Goal: Entertainment & Leisure: Consume media (video, audio)

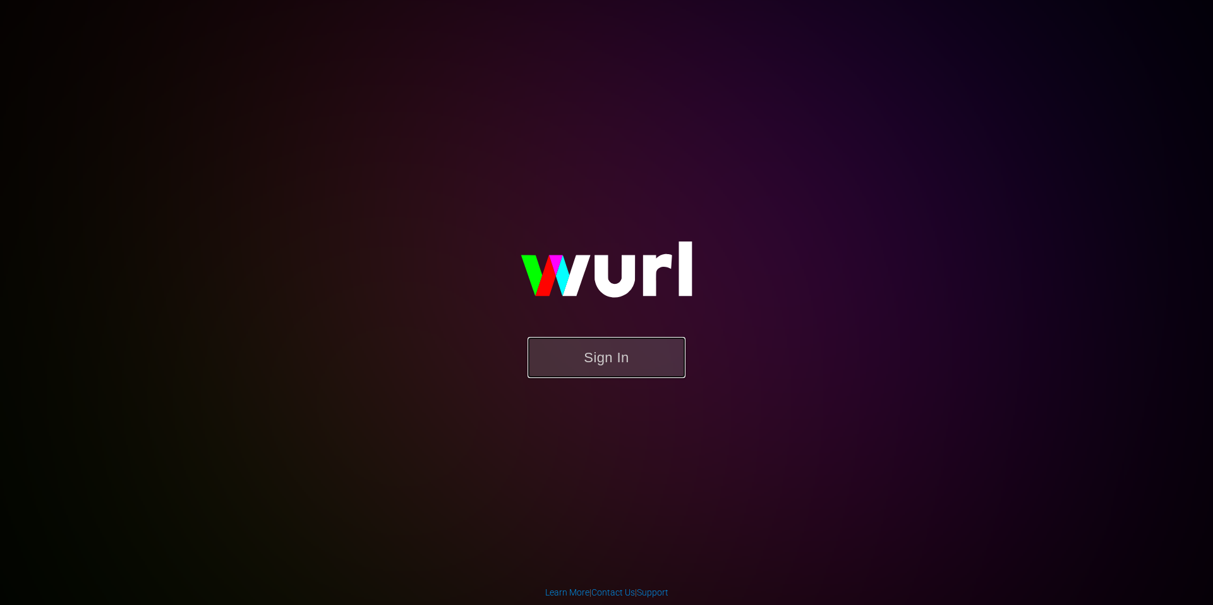
click at [608, 357] on button "Sign In" at bounding box center [606, 357] width 158 height 41
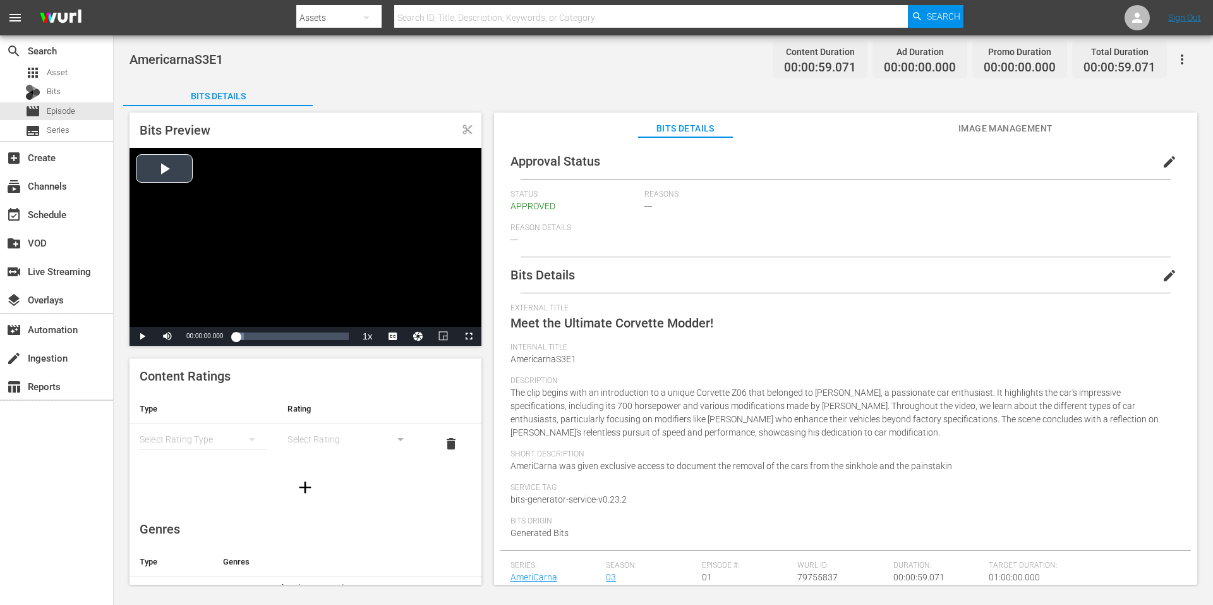
click at [315, 268] on div "Video Player" at bounding box center [306, 237] width 352 height 179
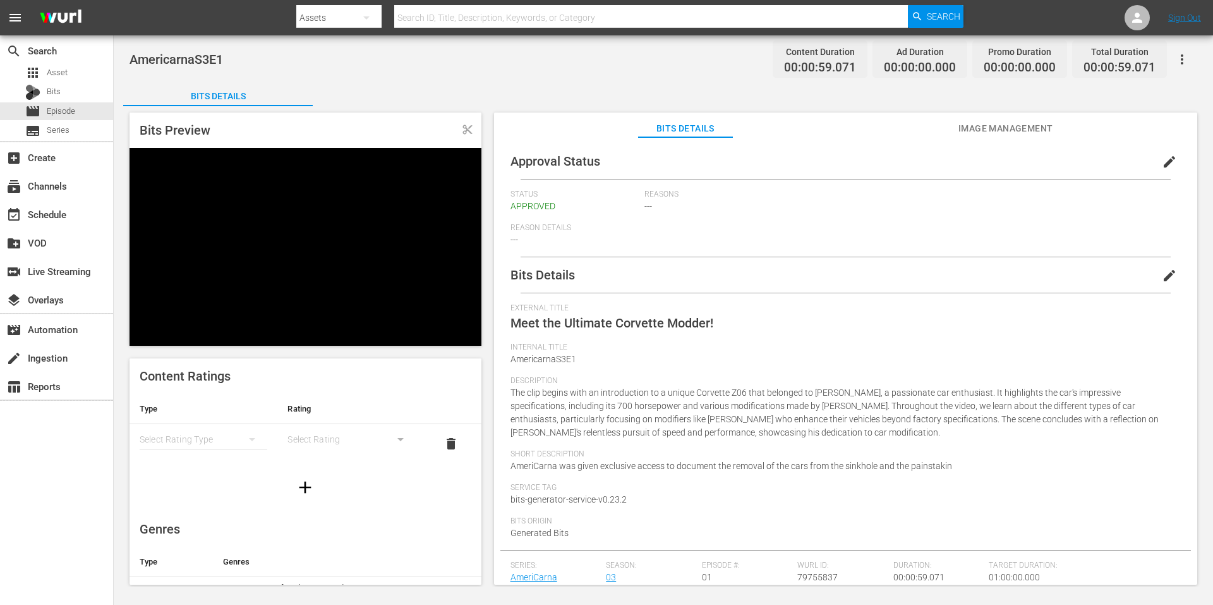
click at [424, 256] on div "Video Player" at bounding box center [306, 237] width 352 height 179
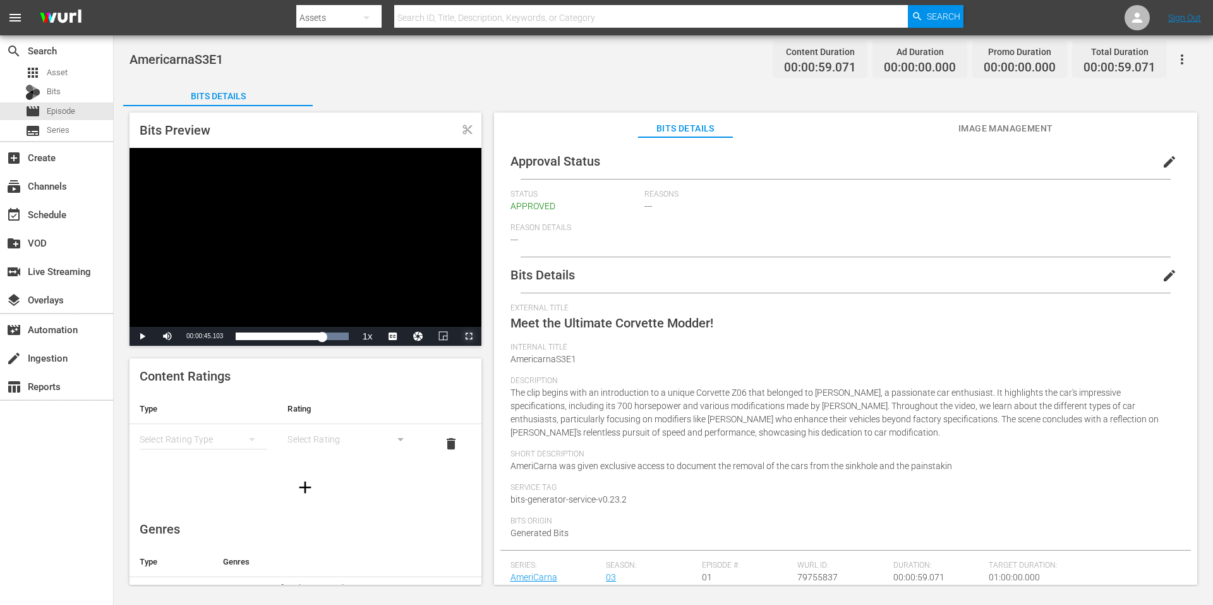
click at [469, 336] on span "Video Player" at bounding box center [469, 336] width 0 height 0
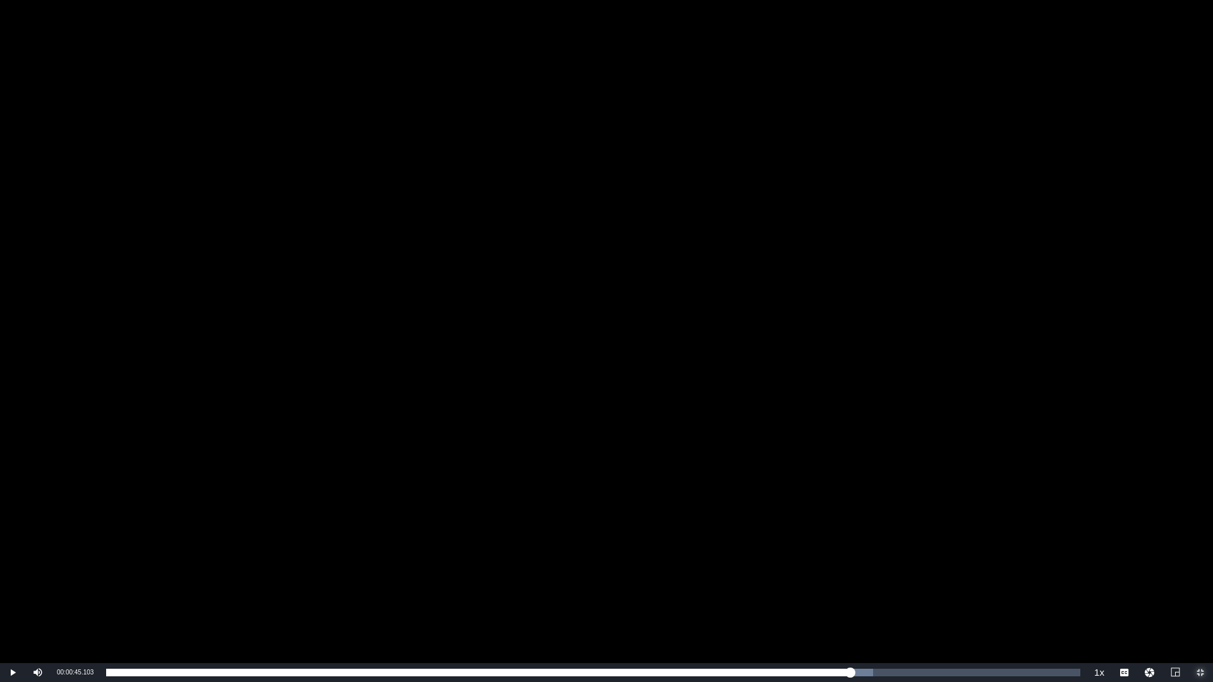
drag, startPoint x: 129, startPoint y: 676, endPoint x: 79, endPoint y: 675, distance: 49.9
click at [79, 604] on div "Play Mute Current Time 00:00:45.103 / Duration 00:00:59.071 Loaded : 78.70% 00:…" at bounding box center [606, 672] width 1213 height 19
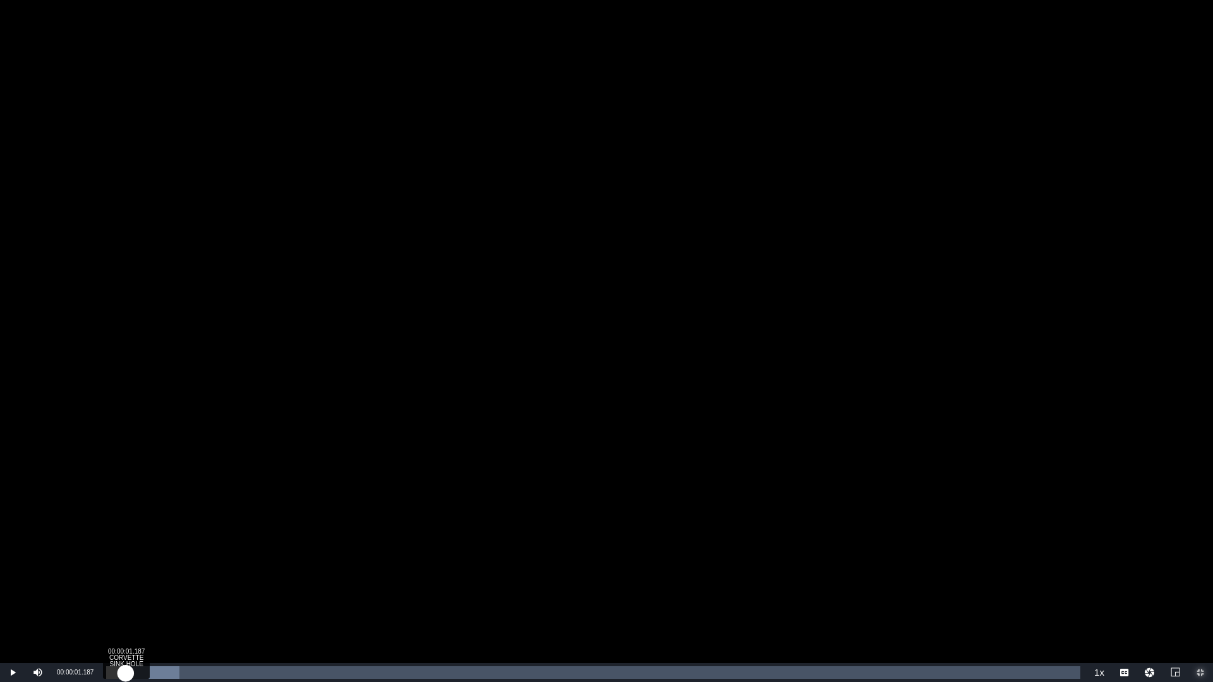
click at [126, 604] on div "Loaded : 7.51% 00:00:01.187 CORVETTE SINK HOLE (1/1) 00:00:00.019" at bounding box center [593, 672] width 974 height 13
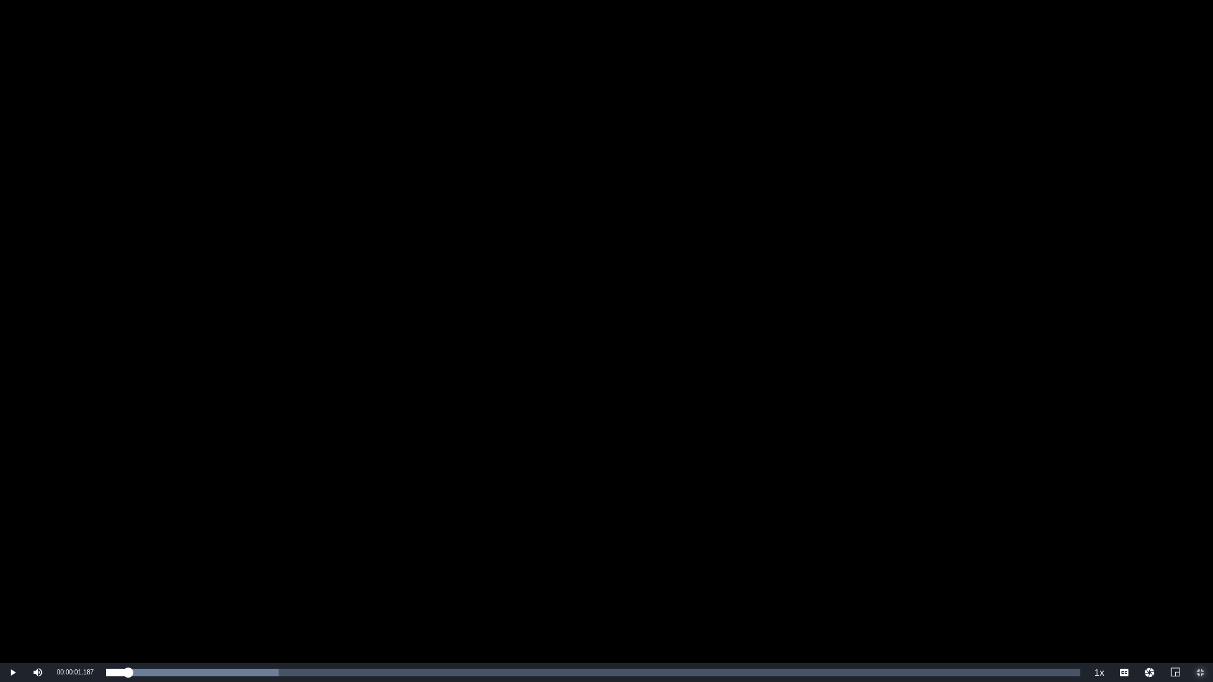
drag, startPoint x: 126, startPoint y: 671, endPoint x: 76, endPoint y: 670, distance: 49.9
click at [76, 604] on div "Play Mute Current Time 00:00:01.187 / Duration 00:00:59.071 Loaded : 17.70% 00:…" at bounding box center [606, 672] width 1213 height 19
drag, startPoint x: 103, startPoint y: 672, endPoint x: 80, endPoint y: 668, distance: 23.7
click at [80, 604] on div "Pause Mute Current Time 00:00:00.210 / Duration 00:00:59.059 Loaded : 100.00% 0…" at bounding box center [606, 672] width 1213 height 19
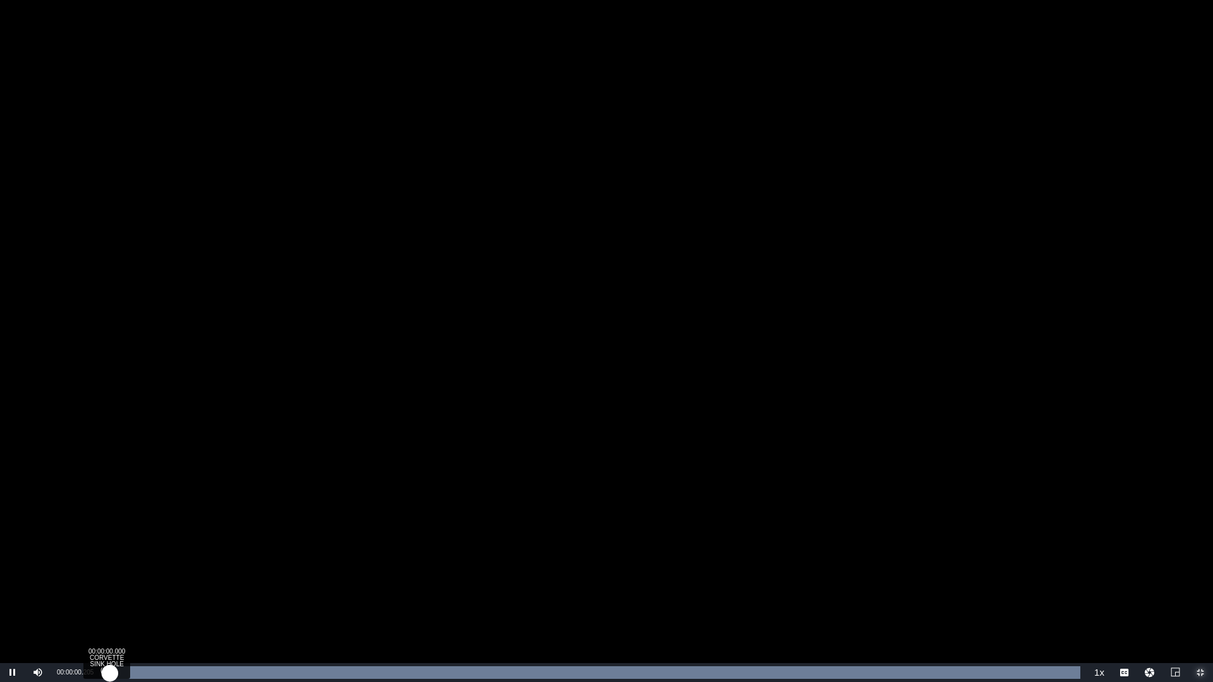
drag, startPoint x: 130, startPoint y: 668, endPoint x: 104, endPoint y: 672, distance: 26.2
click at [106, 604] on div "Loaded : 100.00% 00:00:00.000 CORVETTE SINK HOLE (1/1) 00:00:00.208" at bounding box center [593, 672] width 974 height 13
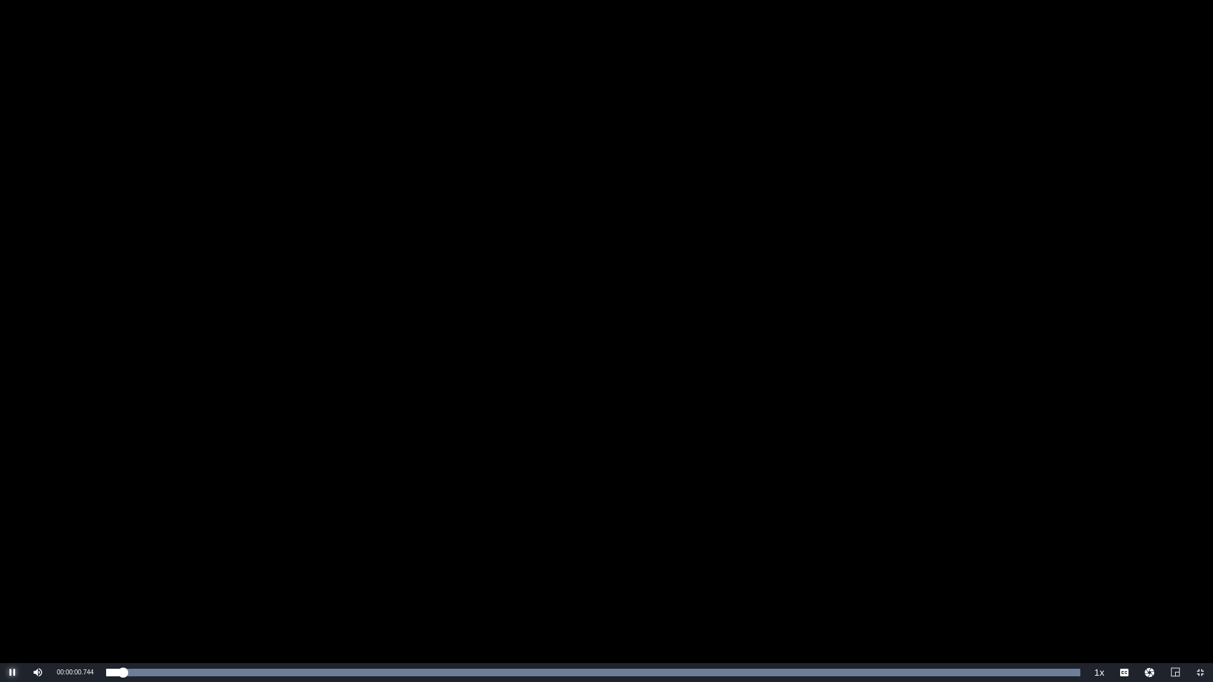
click at [13, 604] on span "Video Player" at bounding box center [13, 673] width 0 height 0
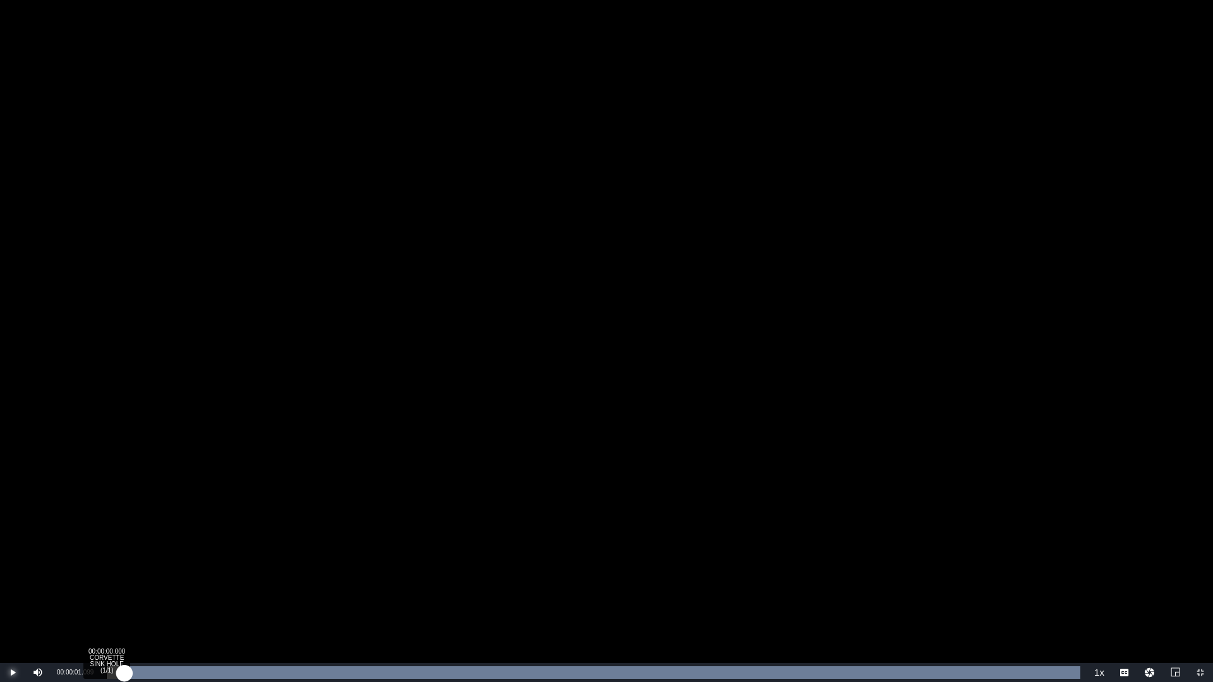
drag, startPoint x: 128, startPoint y: 672, endPoint x: 103, endPoint y: 675, distance: 24.8
click at [103, 604] on div "Loaded : 100.00% 00:00:00.000 CORVETTE SINK HOLE (1/1) 00:00:01.099" at bounding box center [593, 672] width 987 height 19
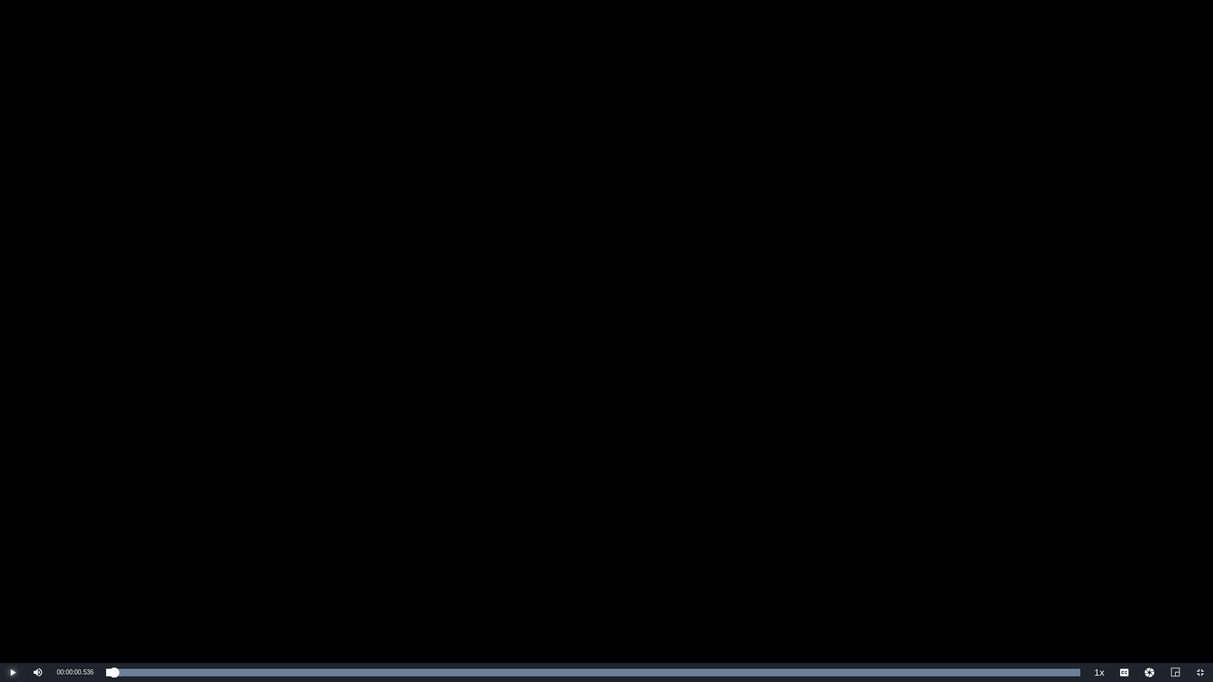
drag, startPoint x: 115, startPoint y: 674, endPoint x: 98, endPoint y: 675, distance: 17.1
click at [106, 604] on div "00:00:00.455" at bounding box center [110, 673] width 8 height 8
click at [13, 604] on span "Video Player" at bounding box center [13, 673] width 0 height 0
click at [0, 604] on button "Play" at bounding box center [12, 672] width 25 height 19
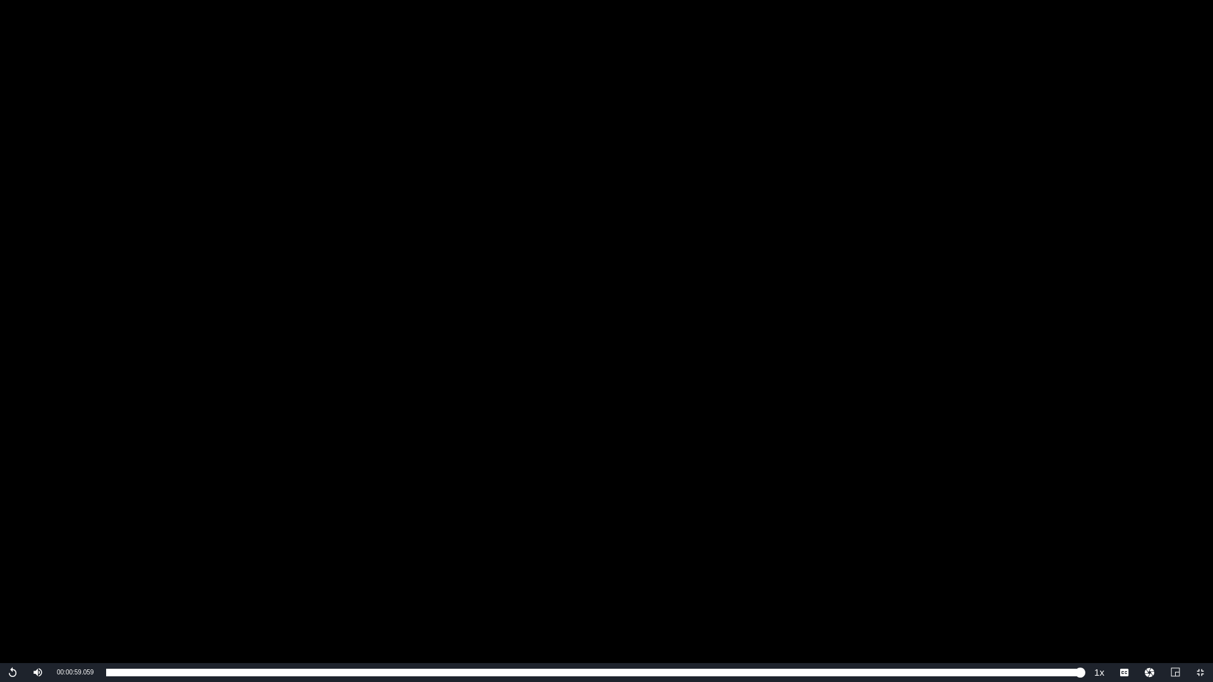
click at [742, 373] on div "Video Player" at bounding box center [606, 331] width 1213 height 663
